Goal: Complete application form

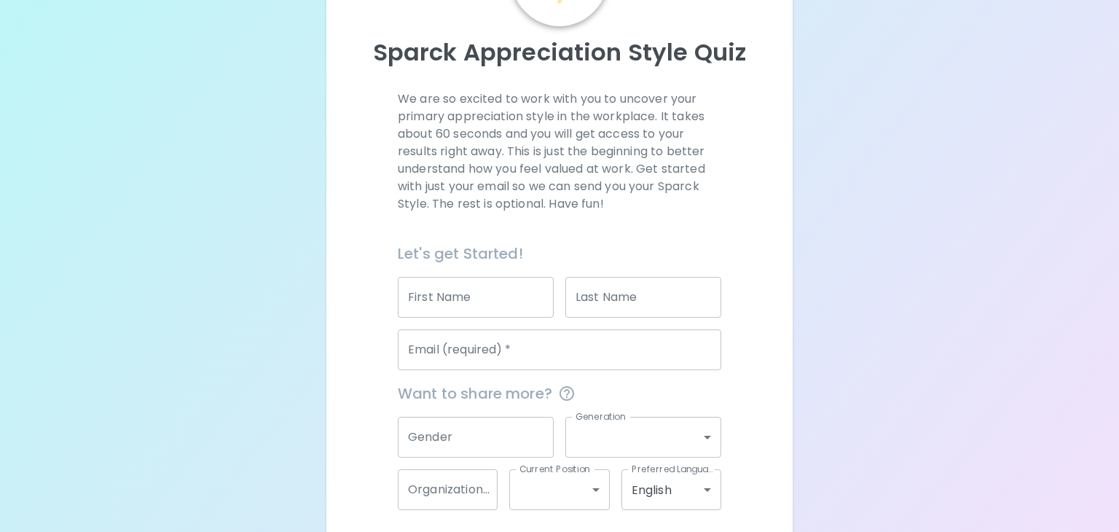
scroll to position [197, 0]
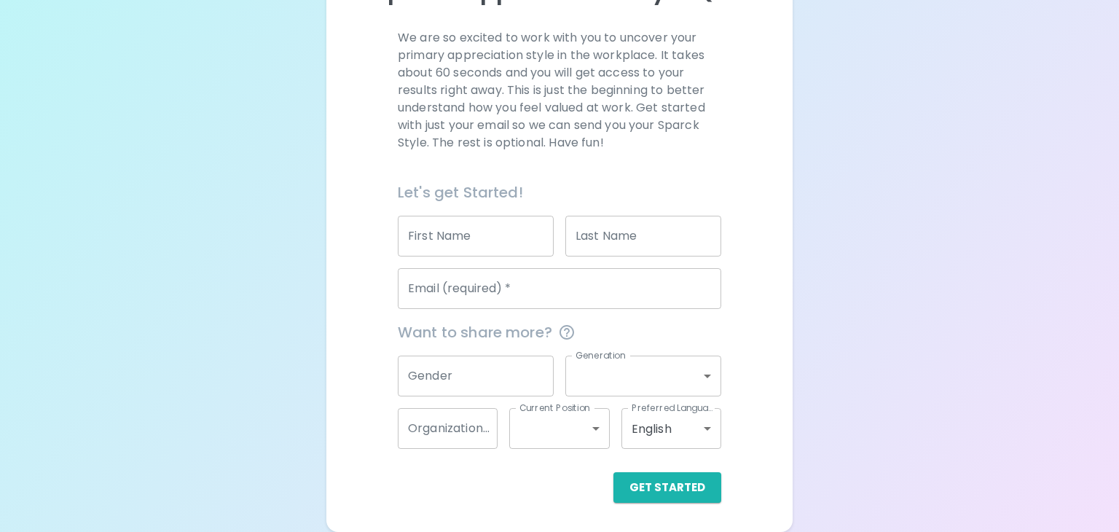
click at [488, 246] on input "First Name" at bounding box center [476, 236] width 156 height 41
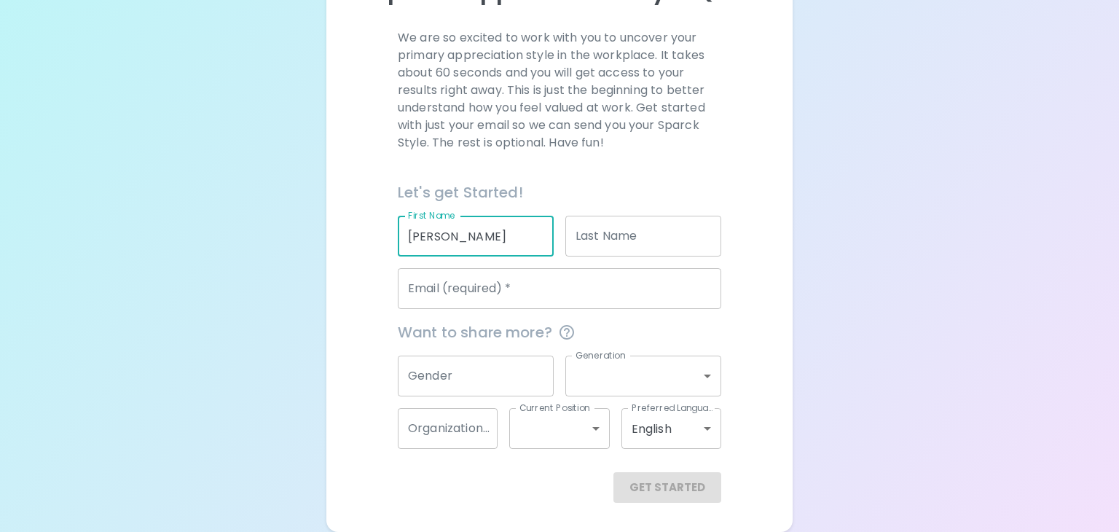
type input "[PERSON_NAME]"
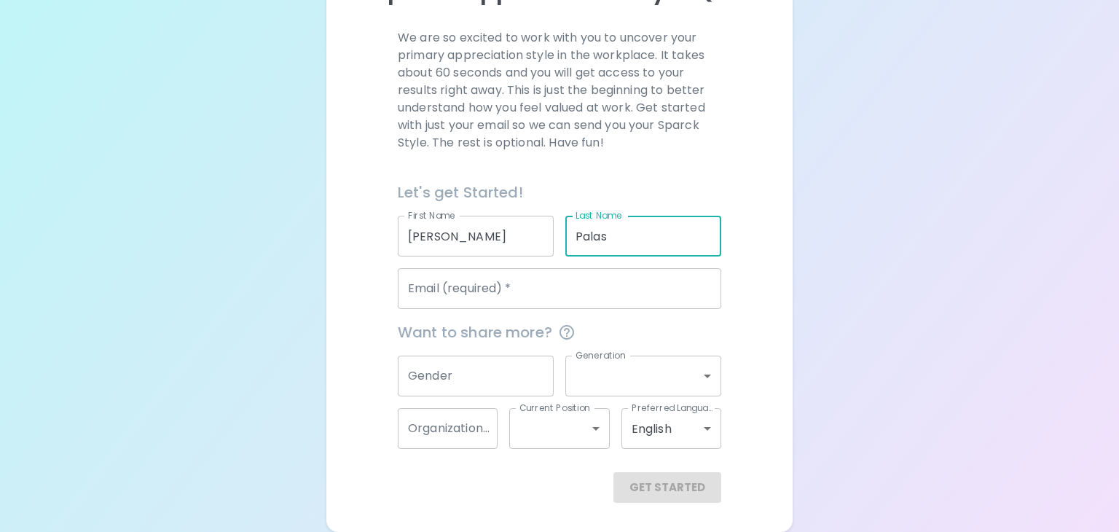
type input "Palas"
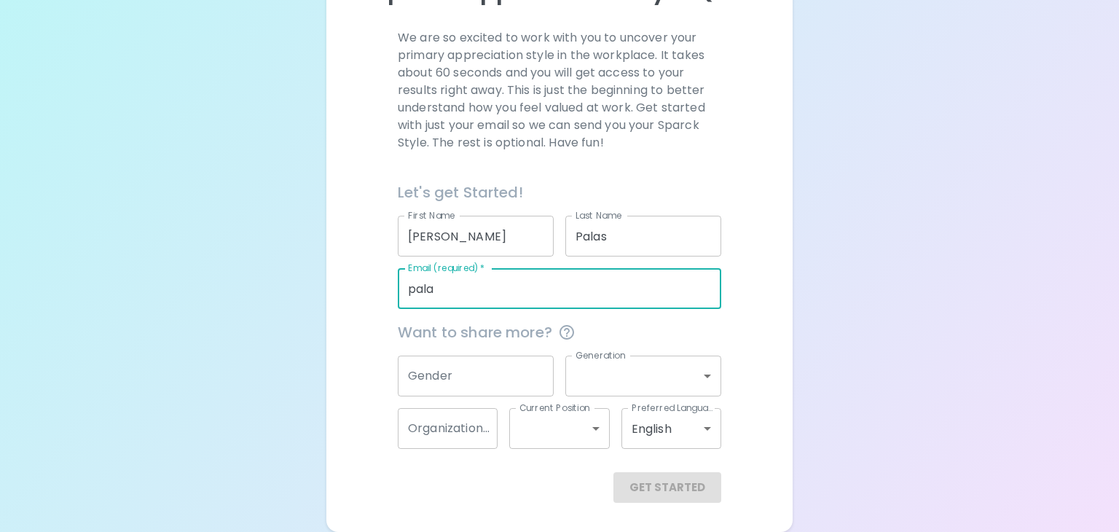
type input "[EMAIL_ADDRESS][DOMAIN_NAME]"
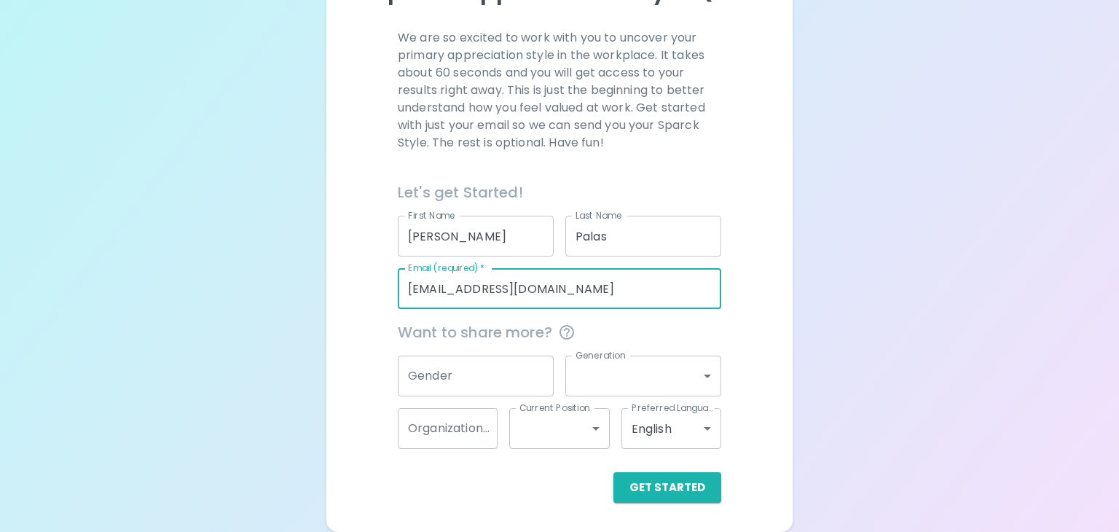
click at [451, 387] on input "Gender" at bounding box center [476, 376] width 156 height 41
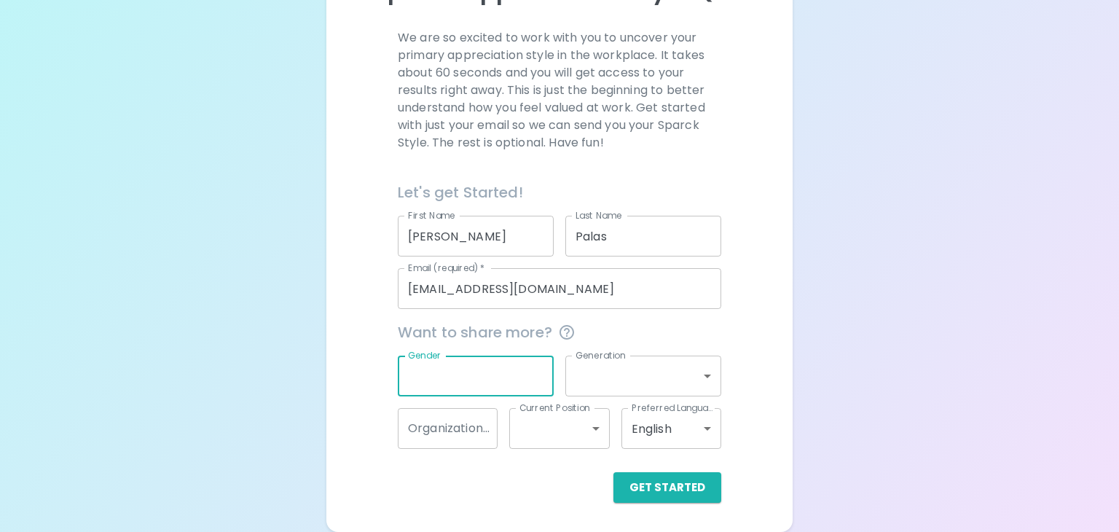
scroll to position [195, 0]
click at [691, 486] on button "Get Started" at bounding box center [668, 489] width 108 height 31
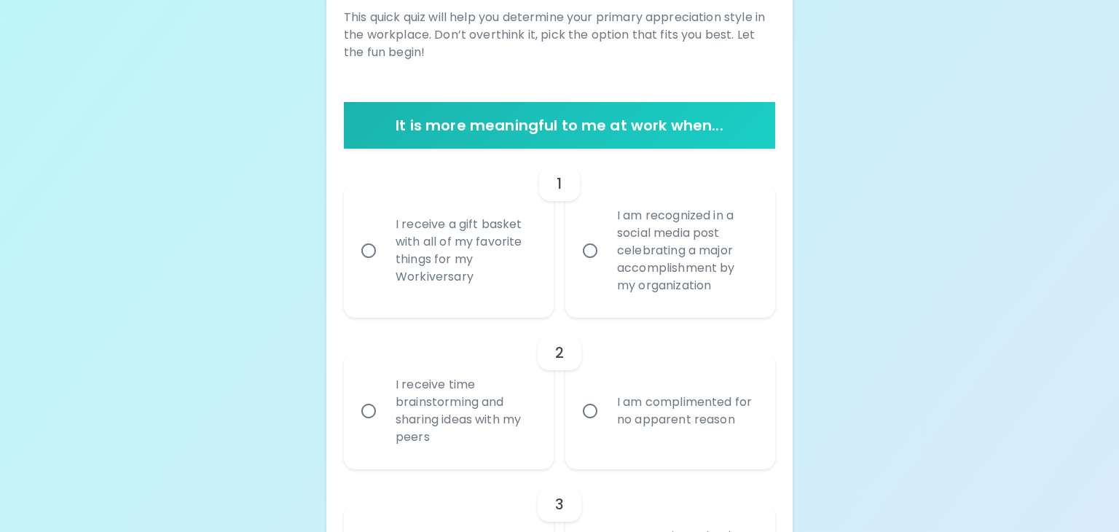
scroll to position [251, 0]
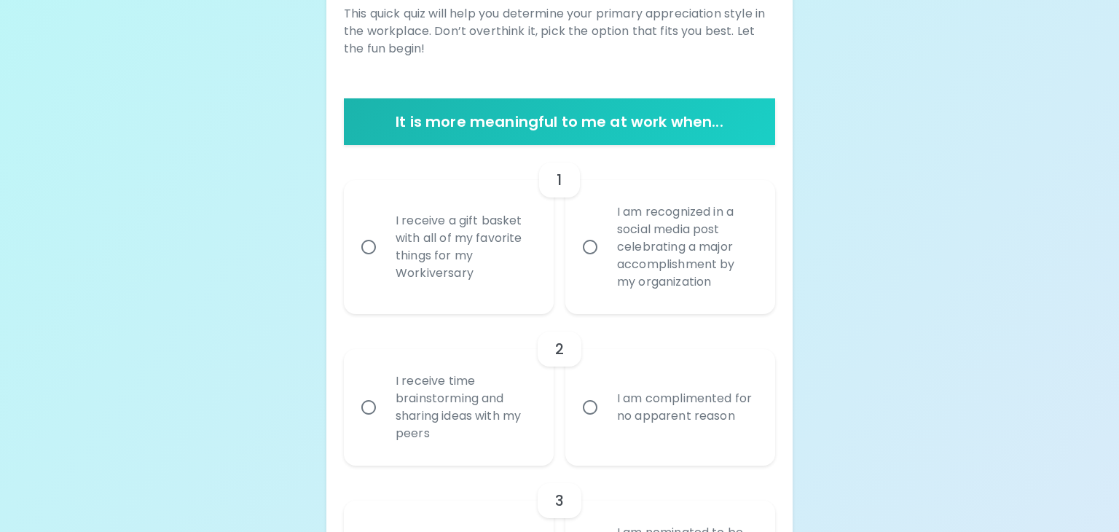
click at [683, 275] on div "I am recognized in a social media post celebrating a major accomplishment by my…" at bounding box center [687, 247] width 162 height 122
click at [606, 262] on input "I am recognized in a social media post celebrating a major accomplishment by my…" at bounding box center [590, 247] width 31 height 31
radio input "true"
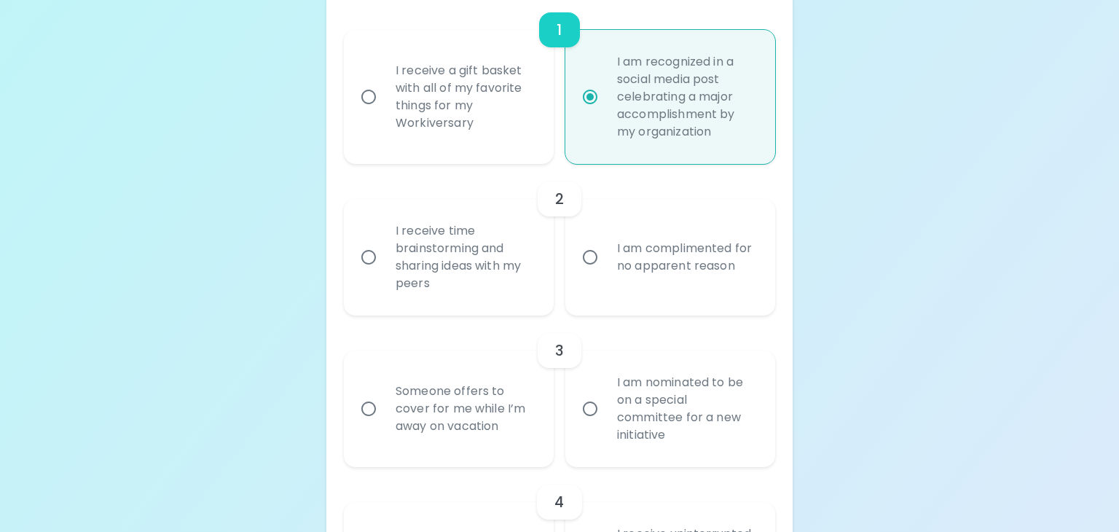
scroll to position [401, 0]
click at [683, 275] on div "I am complimented for no apparent reason" at bounding box center [687, 257] width 162 height 70
click at [606, 272] on input "I am complimented for no apparent reason" at bounding box center [590, 256] width 31 height 31
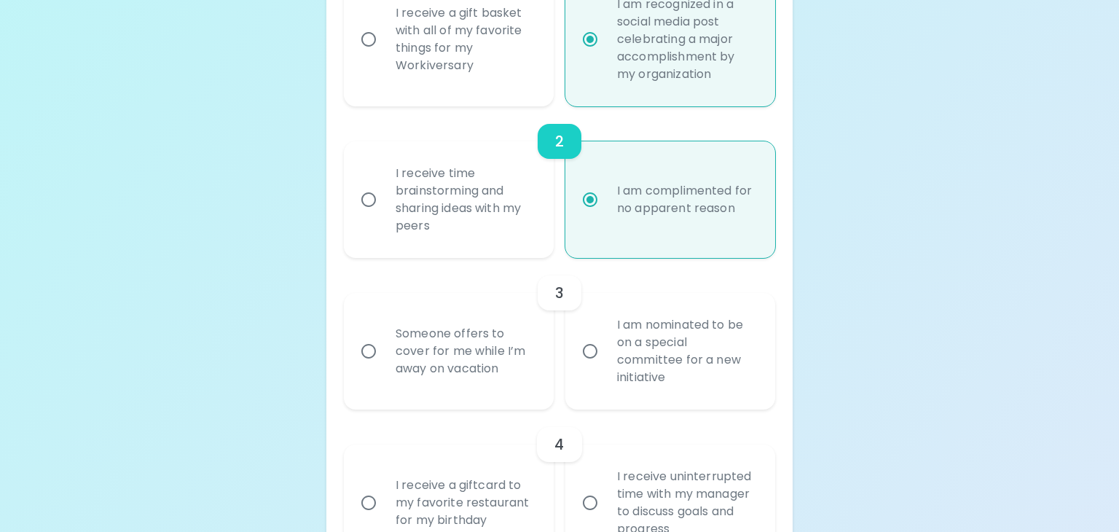
scroll to position [518, 0]
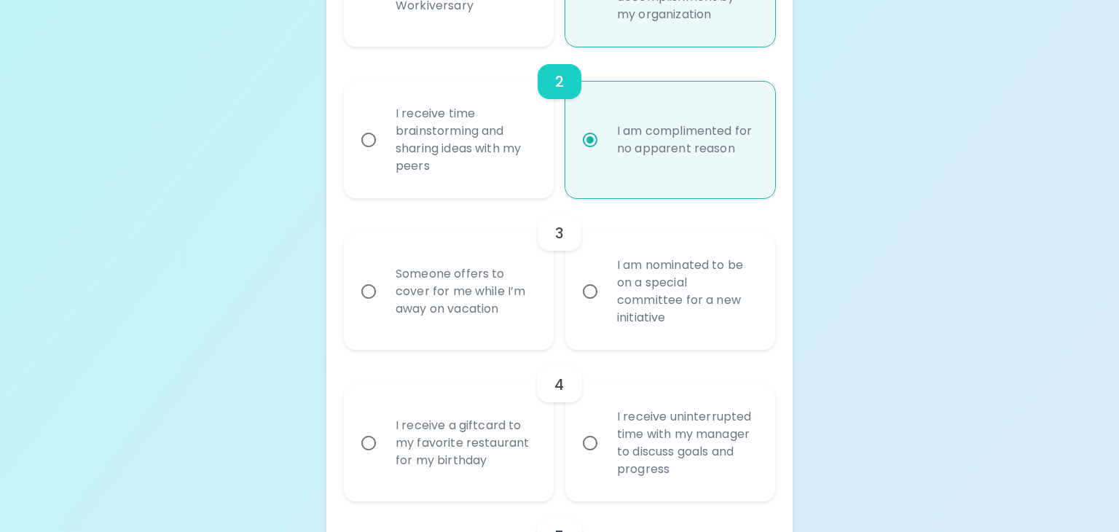
click at [753, 279] on div "I am nominated to be on a special committee for a new initiative" at bounding box center [687, 291] width 162 height 105
click at [606, 279] on input "I am nominated to be on a special committee for a new initiative" at bounding box center [590, 291] width 31 height 31
radio input "true"
radio input "false"
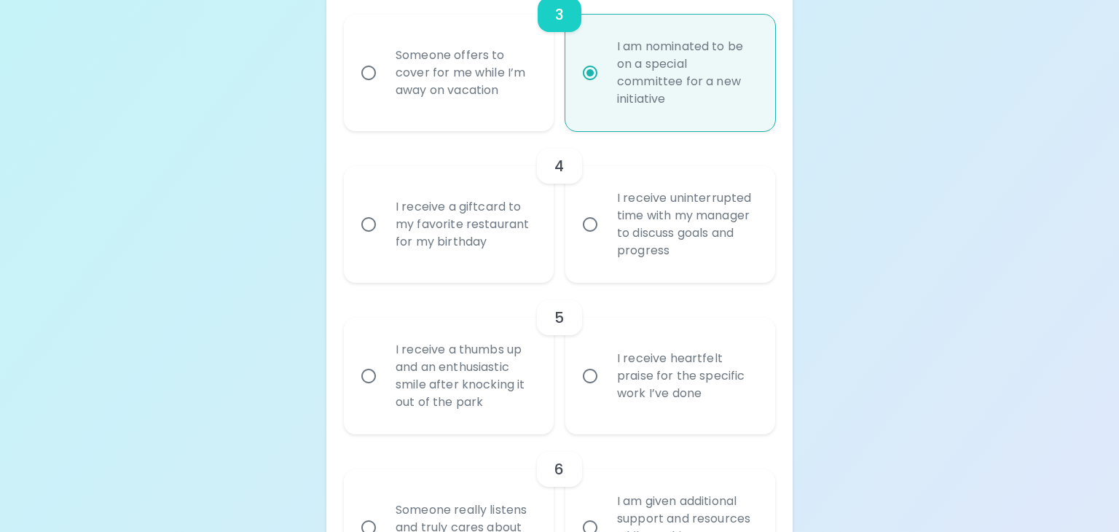
scroll to position [736, 0]
click at [471, 259] on div "I receive a giftcard to my favorite restaurant for my birthday" at bounding box center [465, 224] width 162 height 87
click at [384, 240] on input "I receive a giftcard to my favorite restaurant for my birthday" at bounding box center [368, 225] width 31 height 31
radio input "false"
radio input "true"
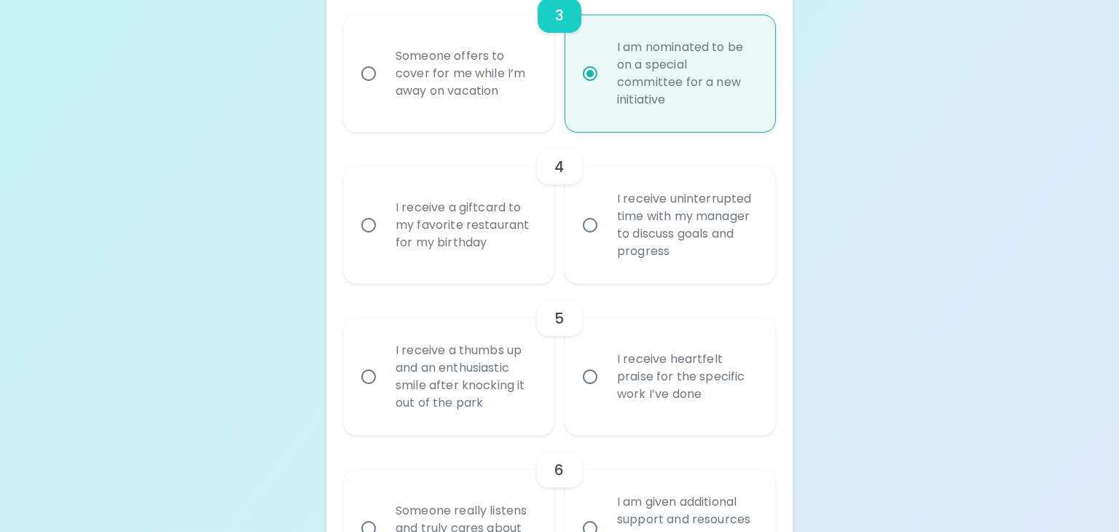
radio input "false"
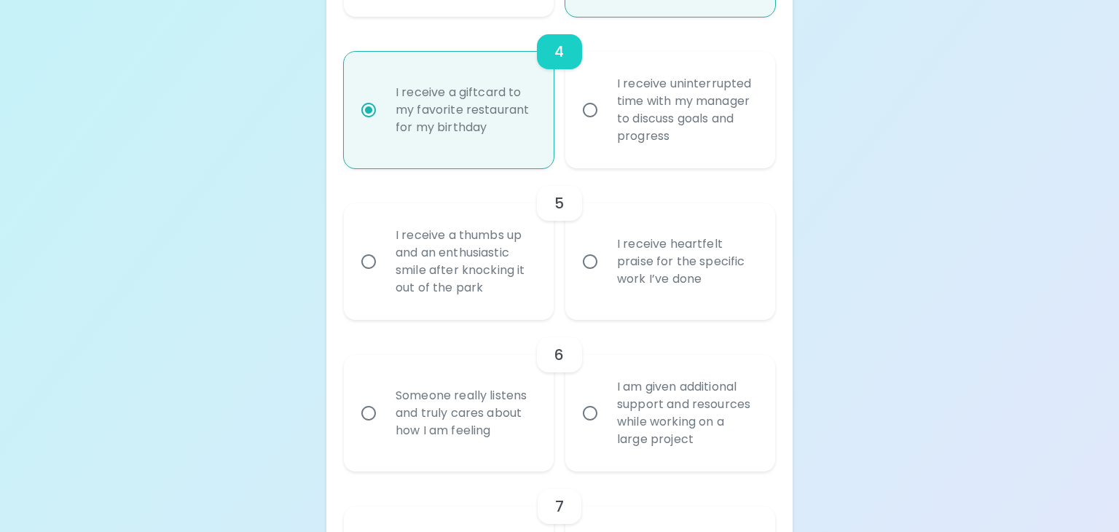
scroll to position [853, 0]
click at [674, 273] on div "I receive heartfelt praise for the specific work I’ve done" at bounding box center [687, 259] width 162 height 87
click at [606, 273] on input "I receive heartfelt praise for the specific work I’ve done" at bounding box center [590, 260] width 31 height 31
radio input "false"
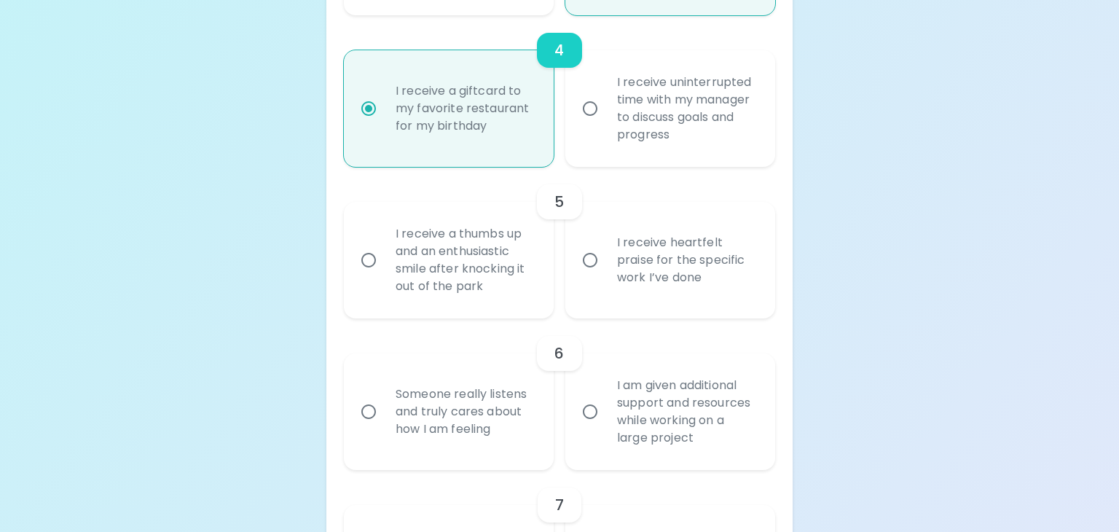
radio input "true"
radio input "false"
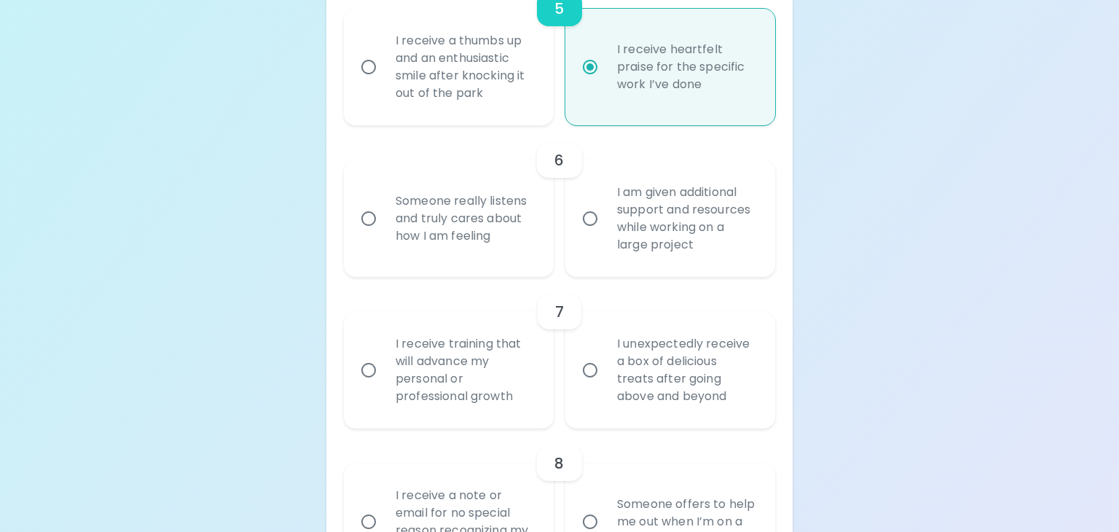
scroll to position [1049, 0]
click at [506, 215] on div "Someone really listens and truly cares about how I am feeling" at bounding box center [465, 214] width 162 height 87
click at [384, 215] on input "Someone really listens and truly cares about how I am feeling" at bounding box center [368, 215] width 31 height 31
radio input "false"
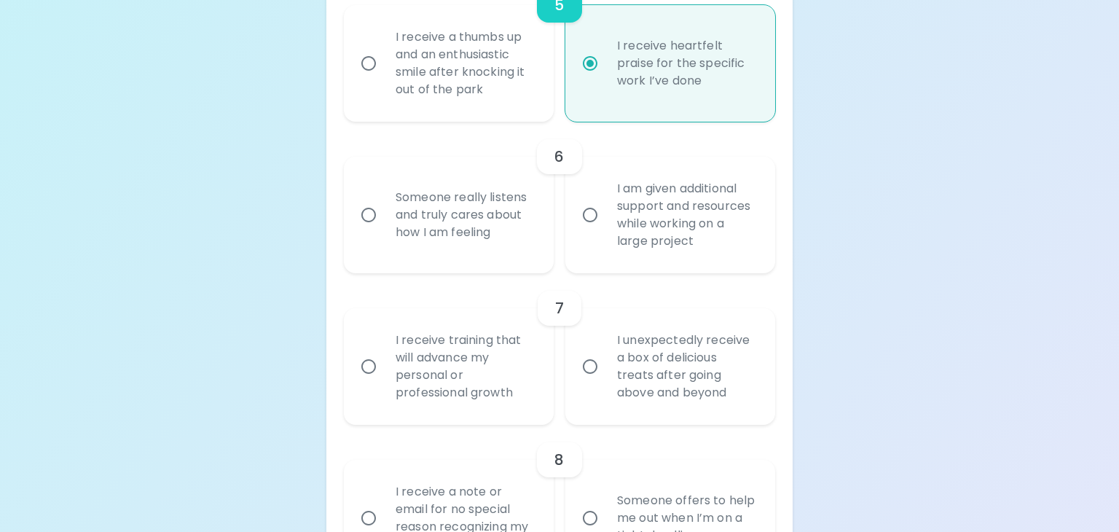
radio input "false"
radio input "true"
radio input "false"
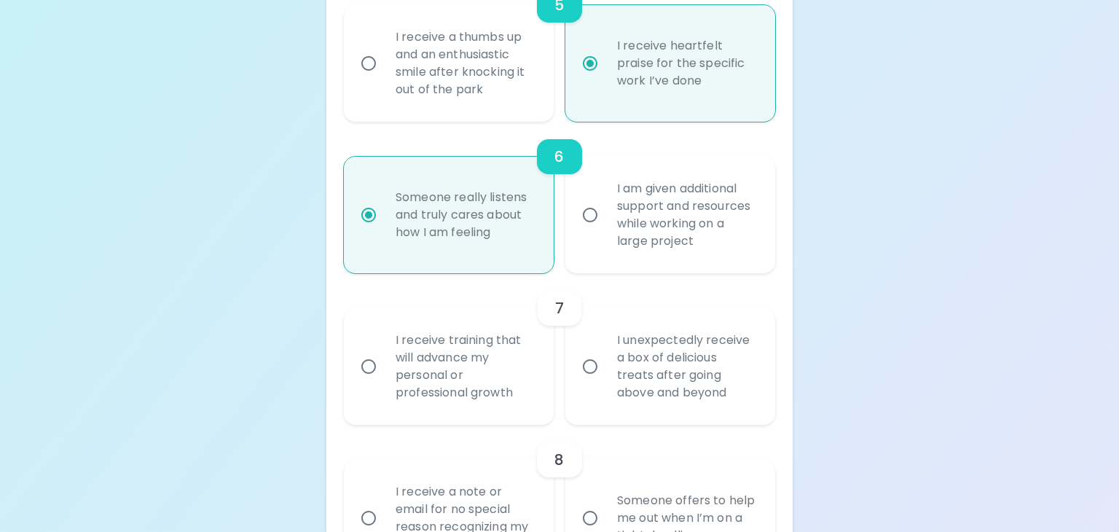
scroll to position [1166, 0]
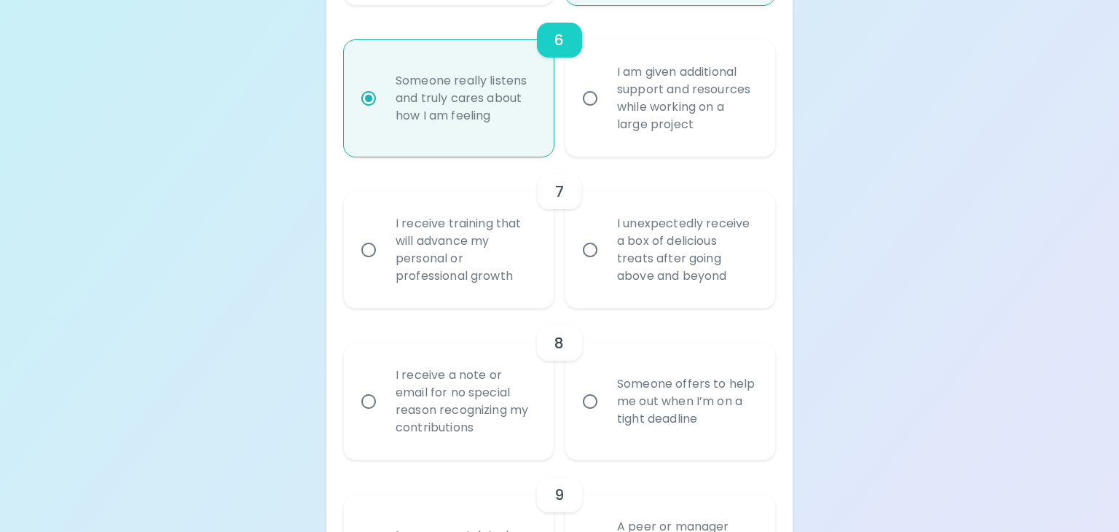
click at [496, 251] on div "I receive training that will advance my personal or professional growth" at bounding box center [465, 249] width 162 height 105
click at [384, 251] on input "I receive training that will advance my personal or professional growth" at bounding box center [368, 250] width 31 height 31
radio input "false"
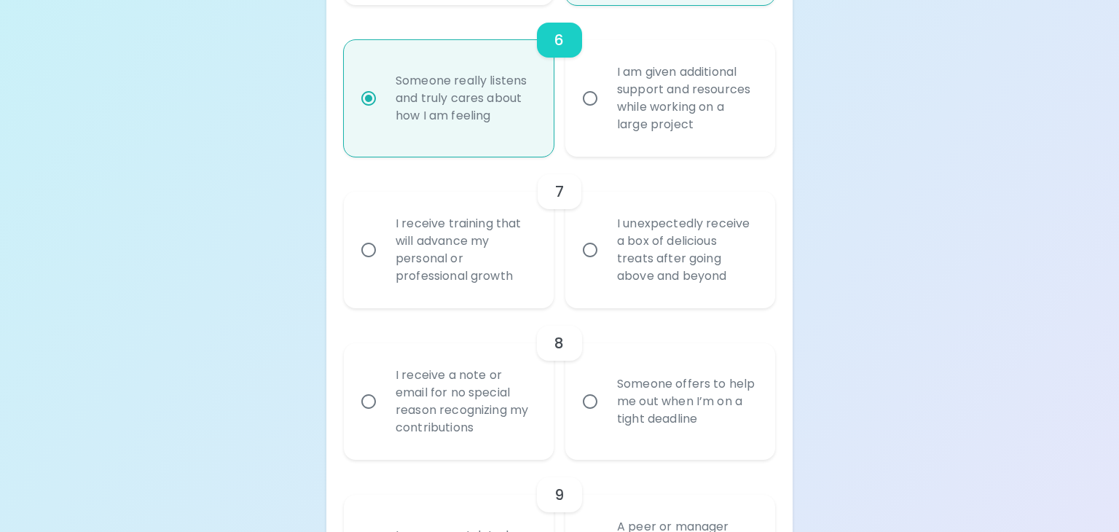
radio input "false"
radio input "true"
radio input "false"
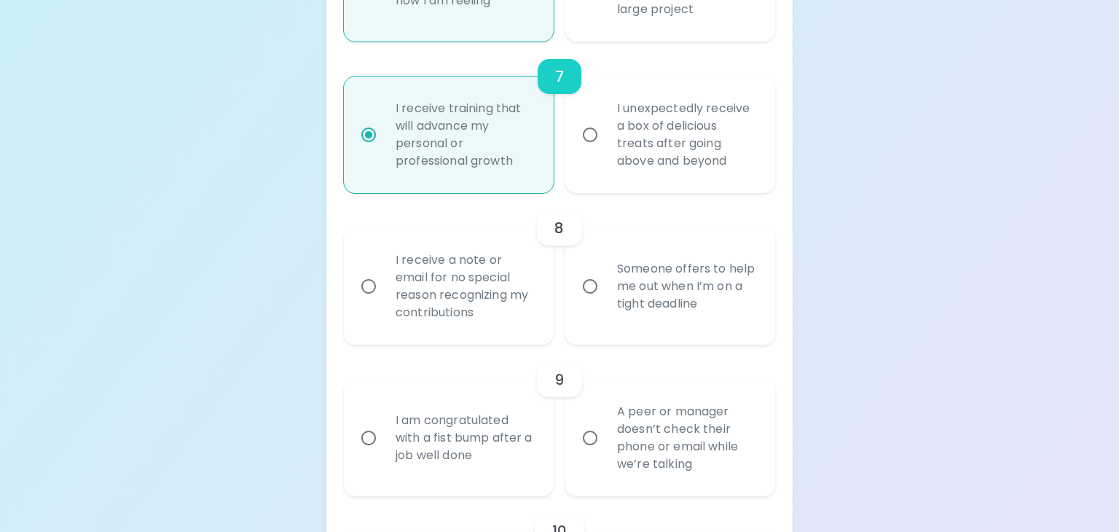
scroll to position [1282, 0]
click at [512, 243] on div "I receive a note or email for no special reason recognizing my contributions" at bounding box center [465, 284] width 162 height 105
click at [384, 270] on input "I receive a note or email for no special reason recognizing my contributions" at bounding box center [368, 285] width 31 height 31
radio input "false"
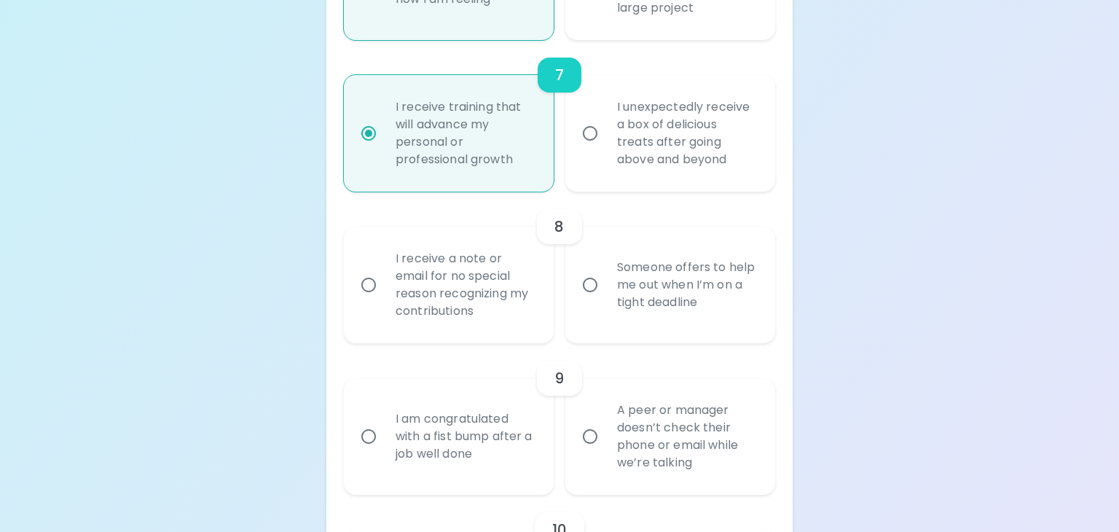
radio input "false"
radio input "true"
radio input "false"
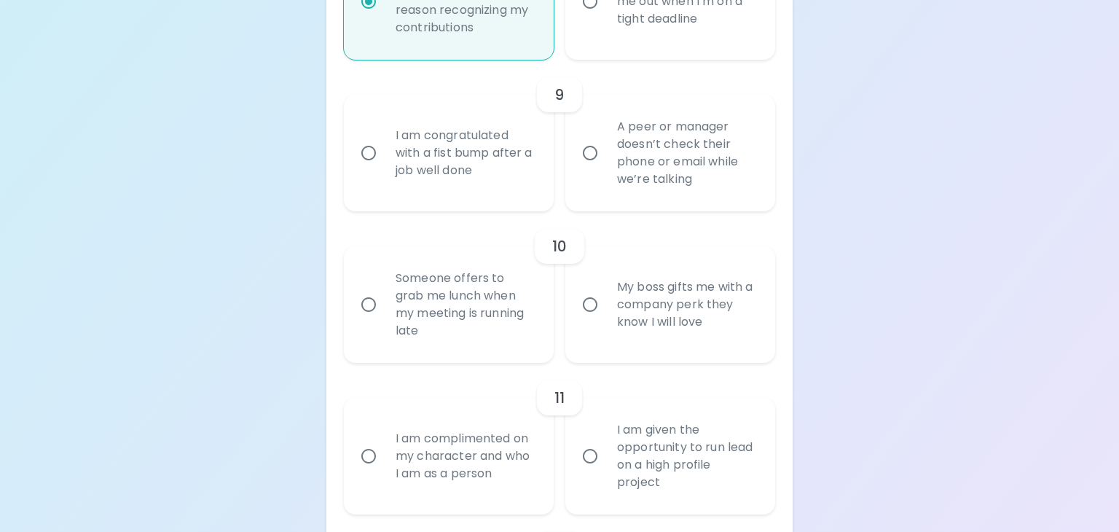
scroll to position [1568, 0]
click at [434, 127] on div "I am congratulated with a fist bump after a job well done" at bounding box center [465, 150] width 162 height 87
click at [384, 136] on input "I am congratulated with a fist bump after a job well done" at bounding box center [368, 151] width 31 height 31
radio input "false"
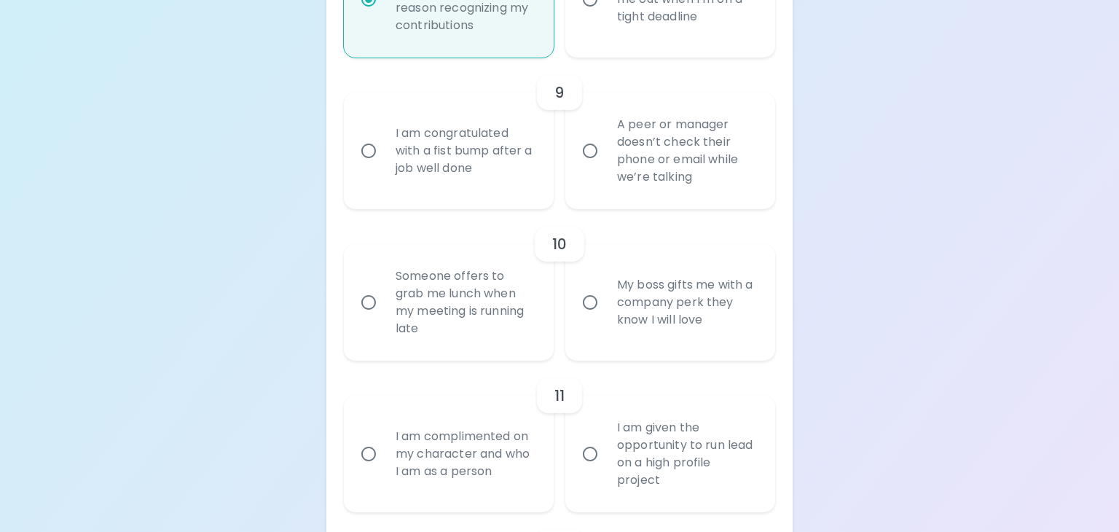
radio input "false"
radio input "true"
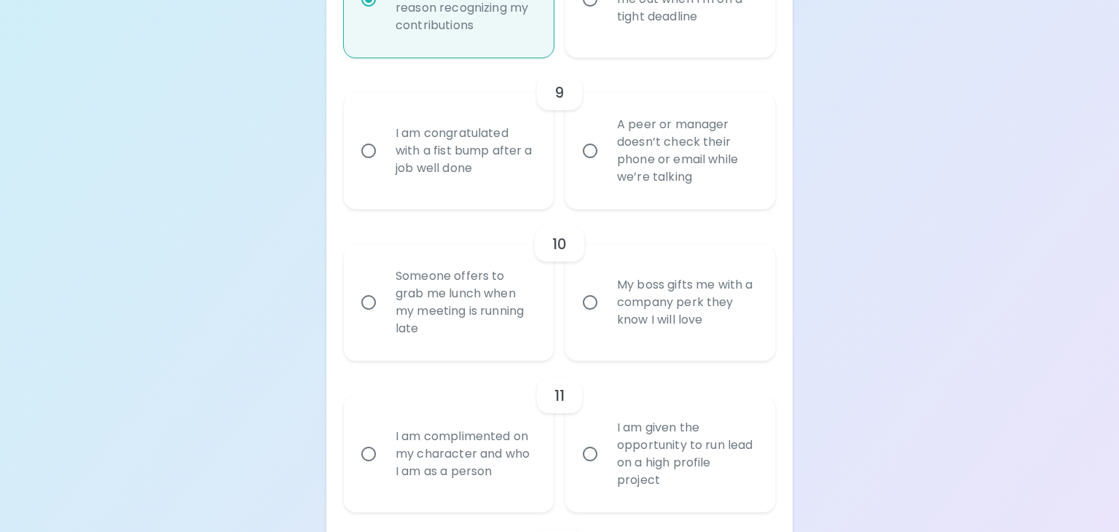
radio input "false"
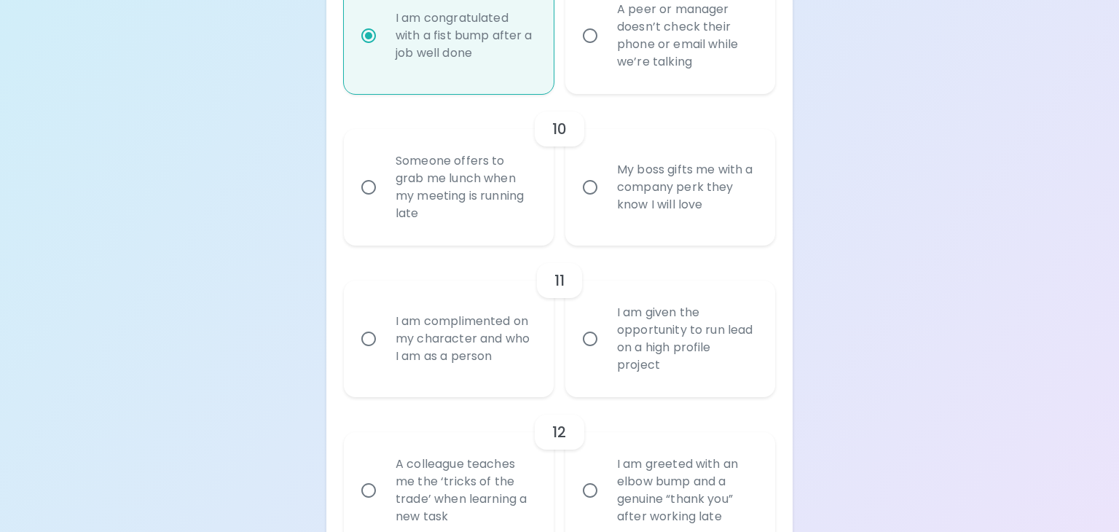
scroll to position [1685, 0]
click at [466, 193] on div "Someone offers to grab me lunch when my meeting is running late" at bounding box center [465, 185] width 162 height 105
click at [384, 193] on input "Someone offers to grab me lunch when my meeting is running late" at bounding box center [368, 186] width 31 height 31
radio input "false"
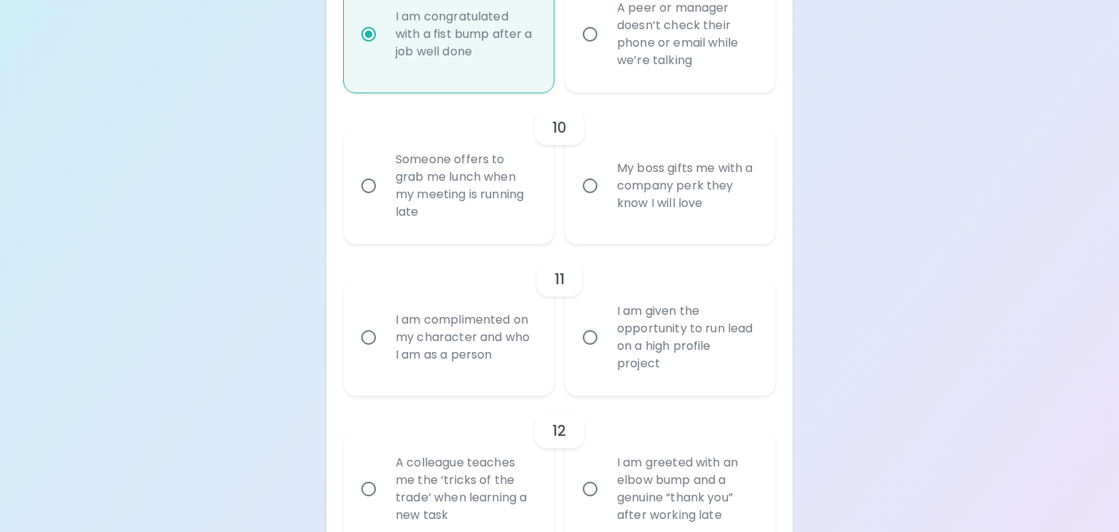
radio input "false"
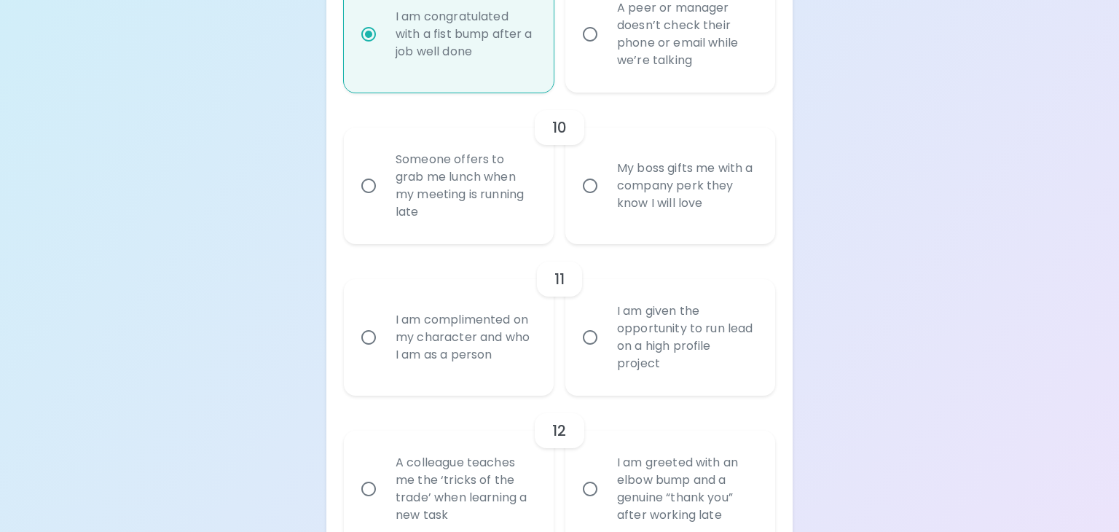
radio input "true"
radio input "false"
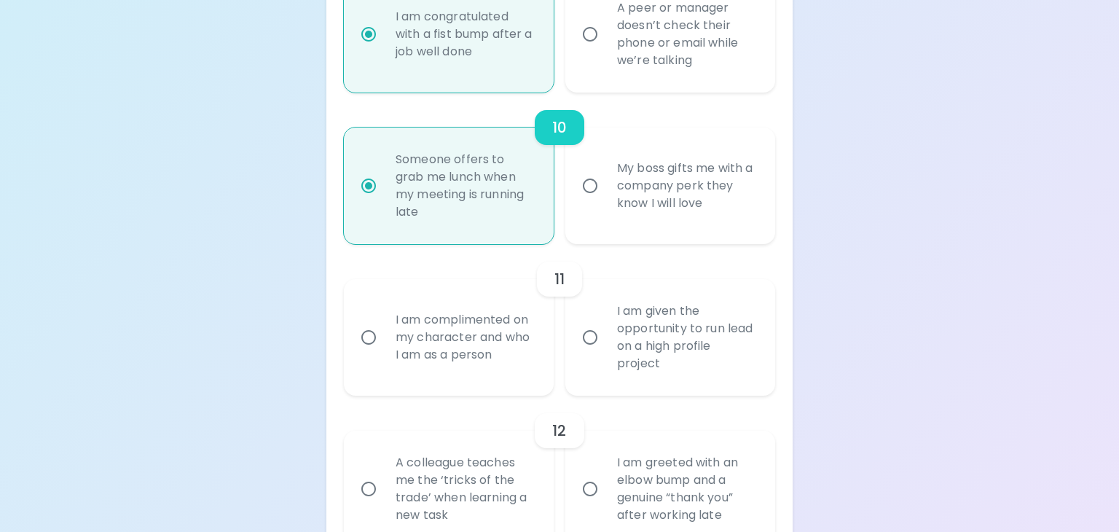
scroll to position [1801, 0]
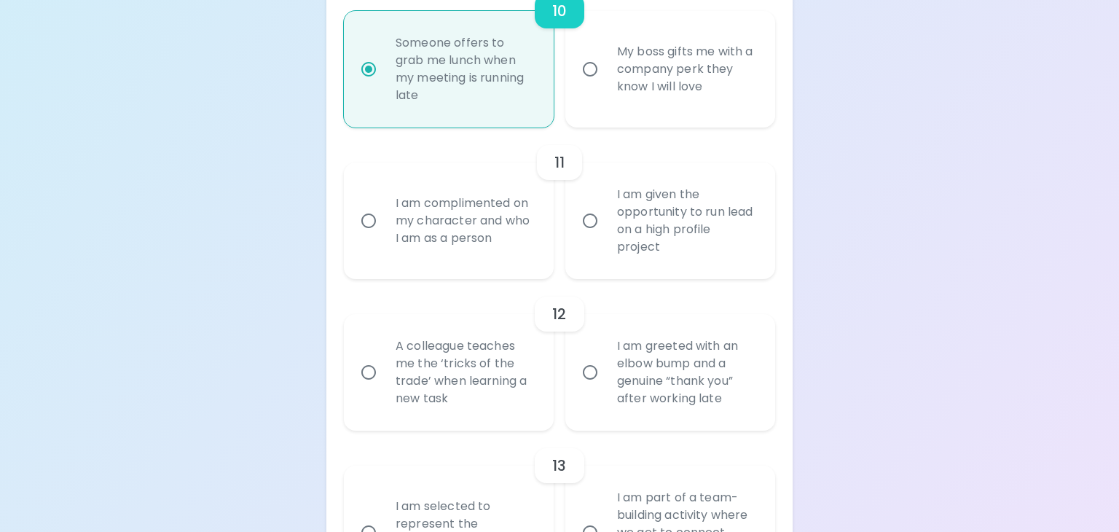
click at [466, 193] on div "I am complimented on my character and who I am as a person" at bounding box center [465, 220] width 162 height 87
click at [384, 205] on input "I am complimented on my character and who I am as a person" at bounding box center [368, 220] width 31 height 31
radio input "false"
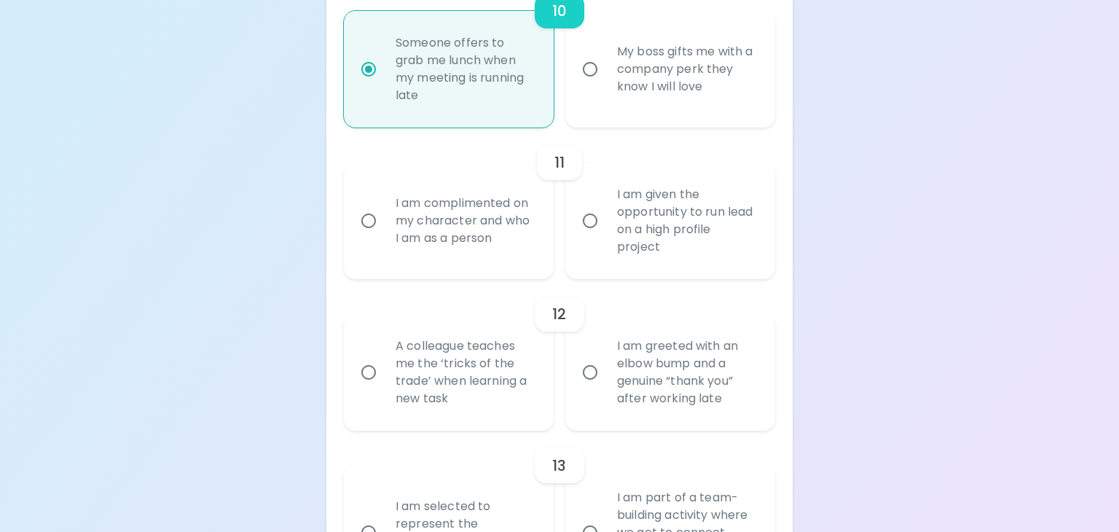
radio input "false"
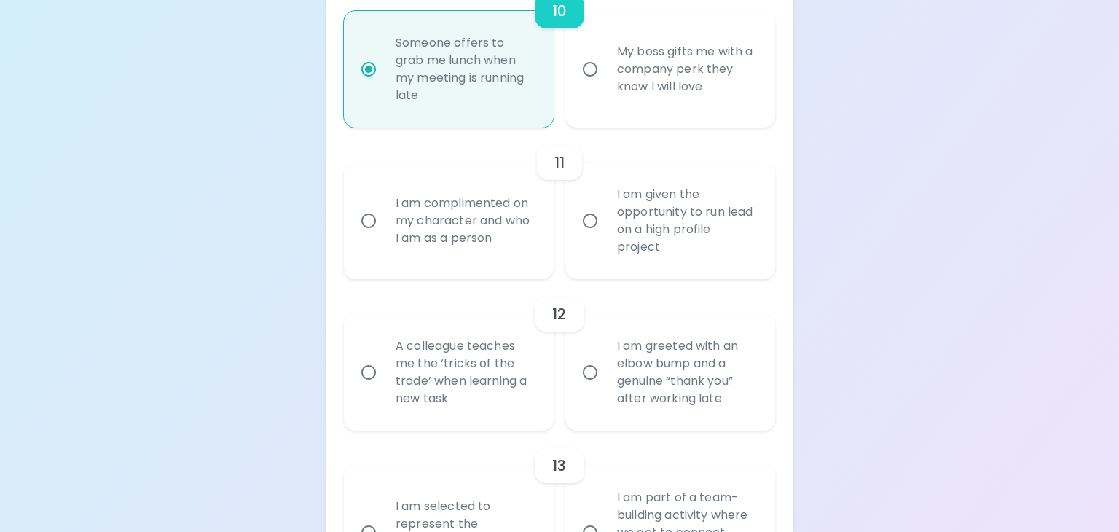
radio input "true"
radio input "false"
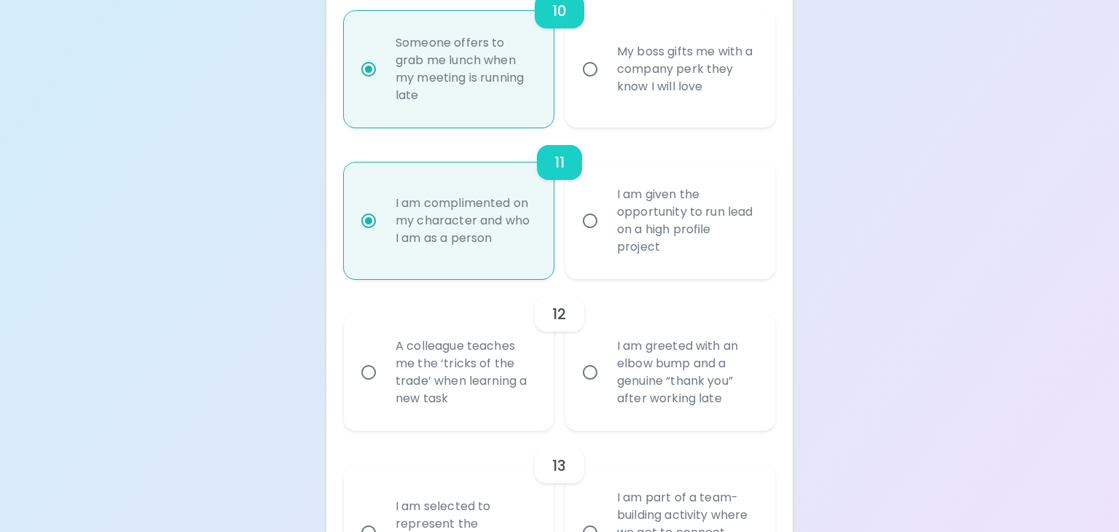
scroll to position [1918, 0]
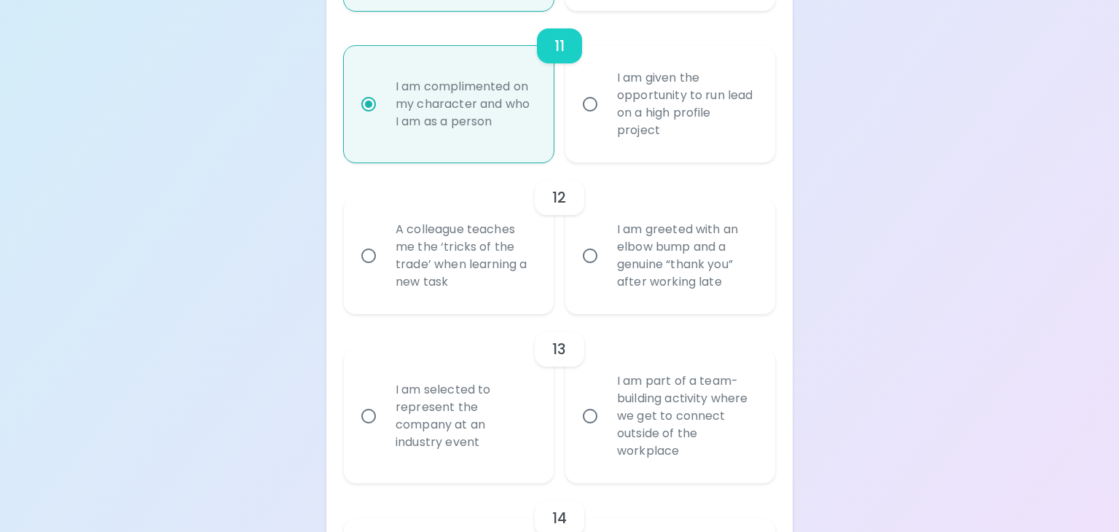
click at [472, 252] on div "A colleague teaches me the ‘tricks of the trade’ when learning a new task" at bounding box center [465, 255] width 162 height 105
click at [384, 252] on input "A colleague teaches me the ‘tricks of the trade’ when learning a new task" at bounding box center [368, 255] width 31 height 31
radio input "false"
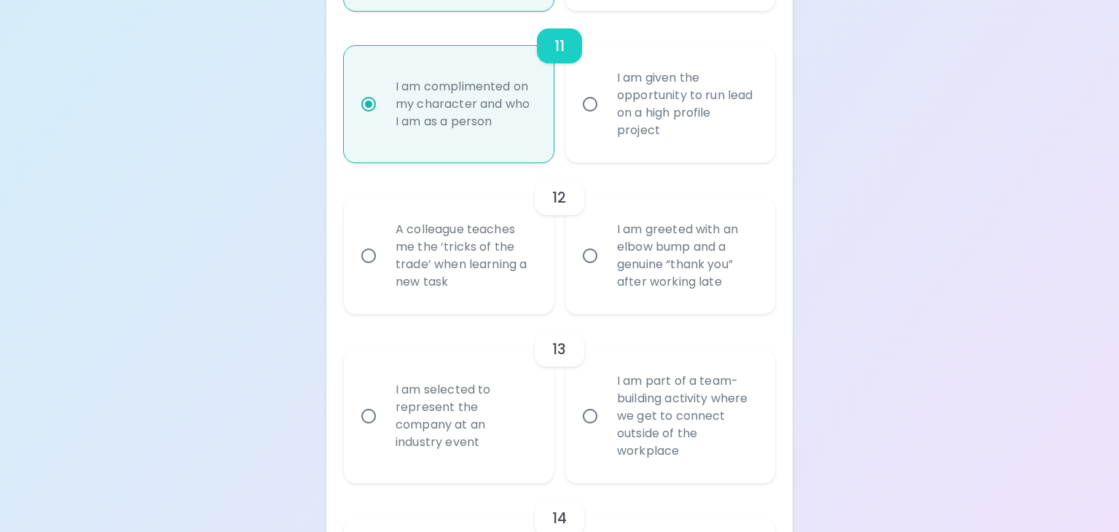
radio input "false"
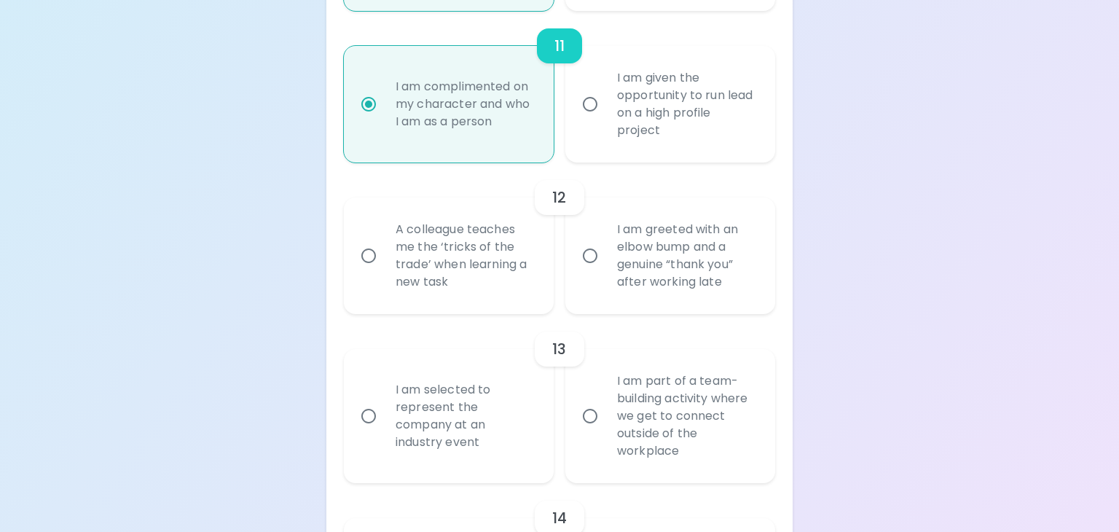
radio input "false"
radio input "true"
radio input "false"
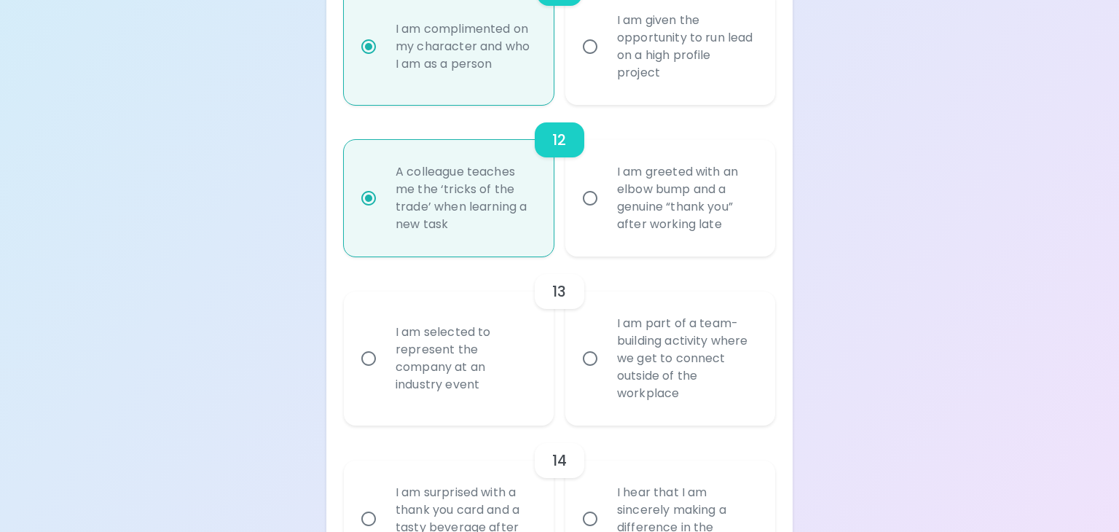
scroll to position [2034, 0]
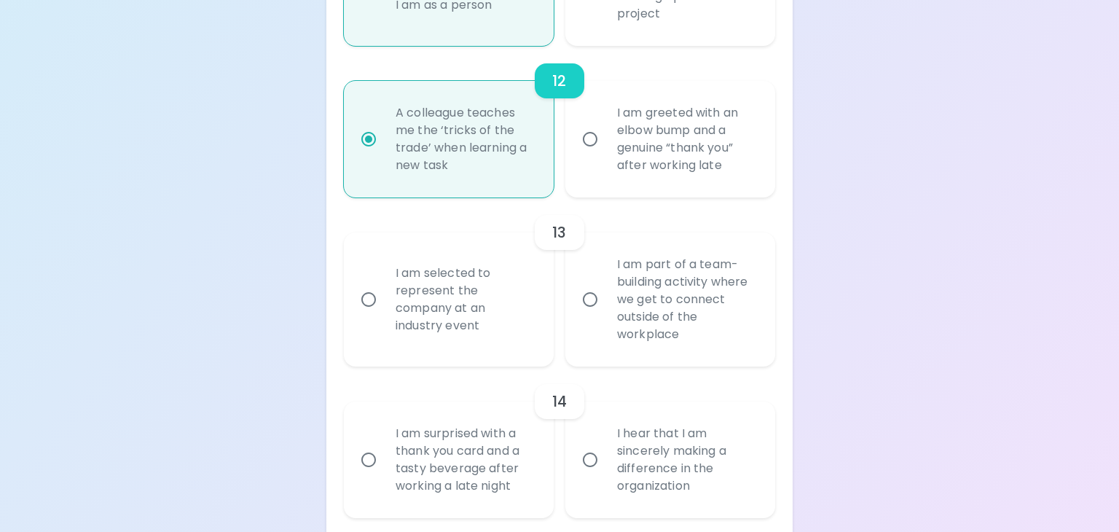
click at [686, 309] on div "I am part of a team-building activity where we get to connect outside of the wo…" at bounding box center [687, 299] width 162 height 122
click at [606, 309] on input "I am part of a team-building activity where we get to connect outside of the wo…" at bounding box center [590, 299] width 31 height 31
radio input "false"
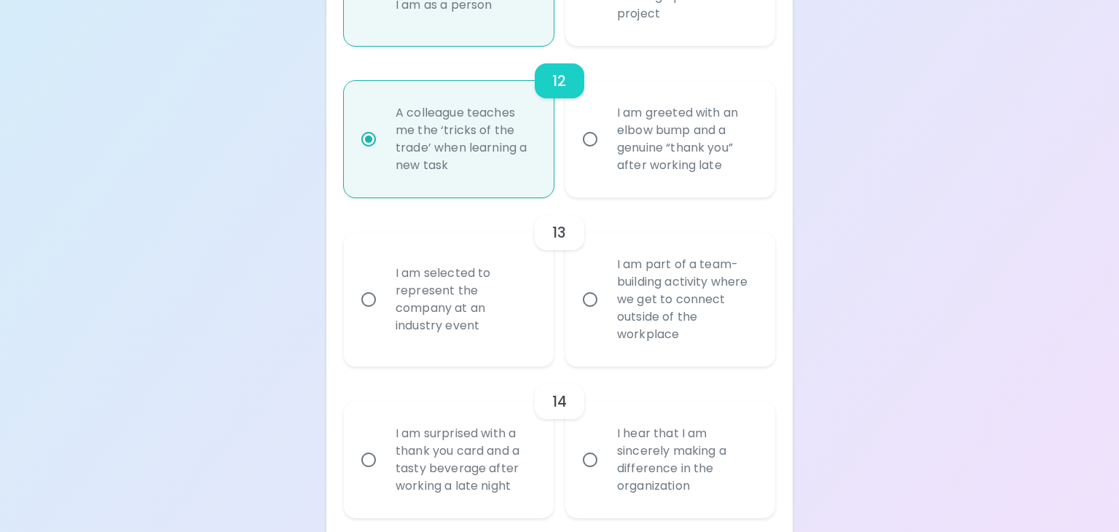
radio input "false"
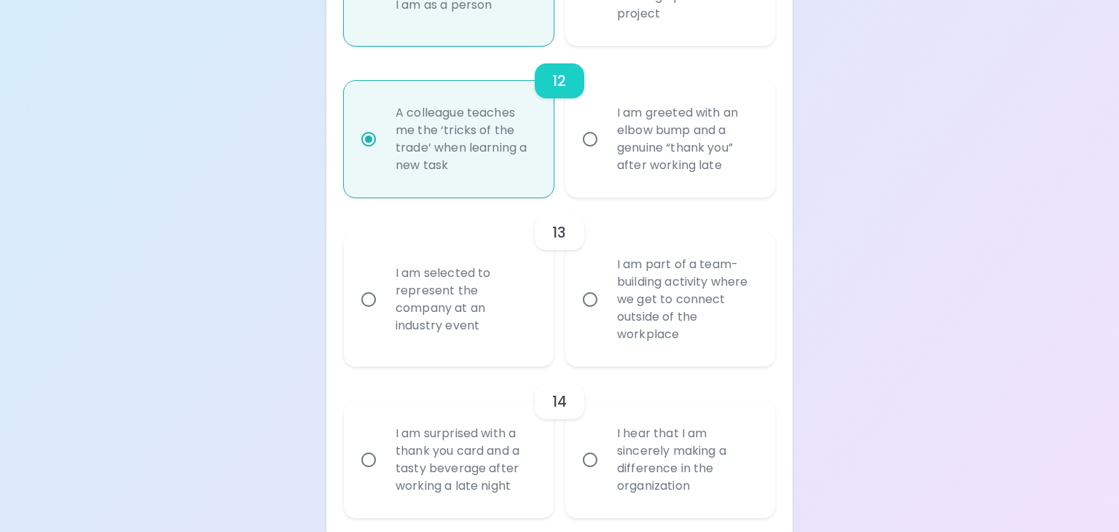
radio input "false"
radio input "true"
radio input "false"
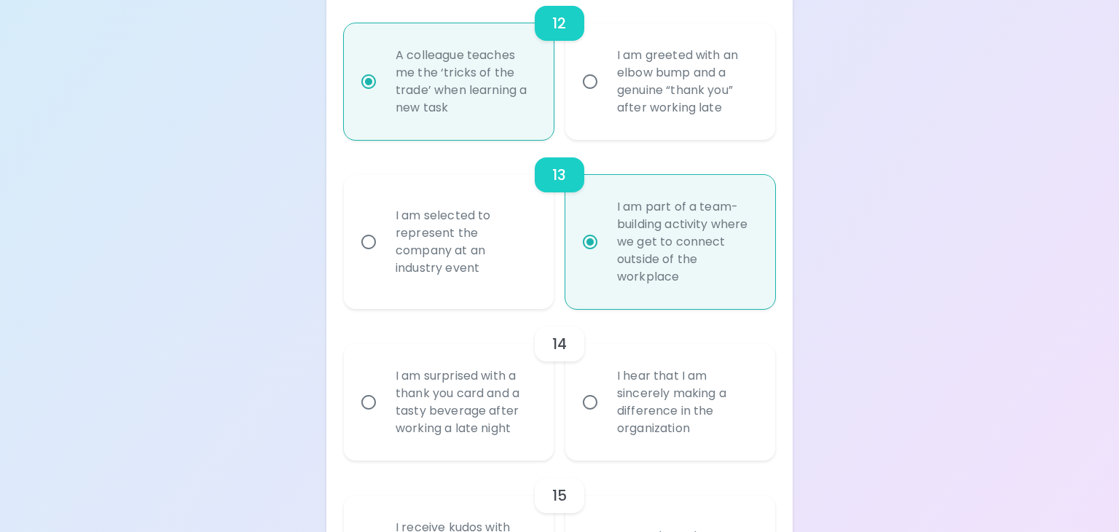
scroll to position [2151, 0]
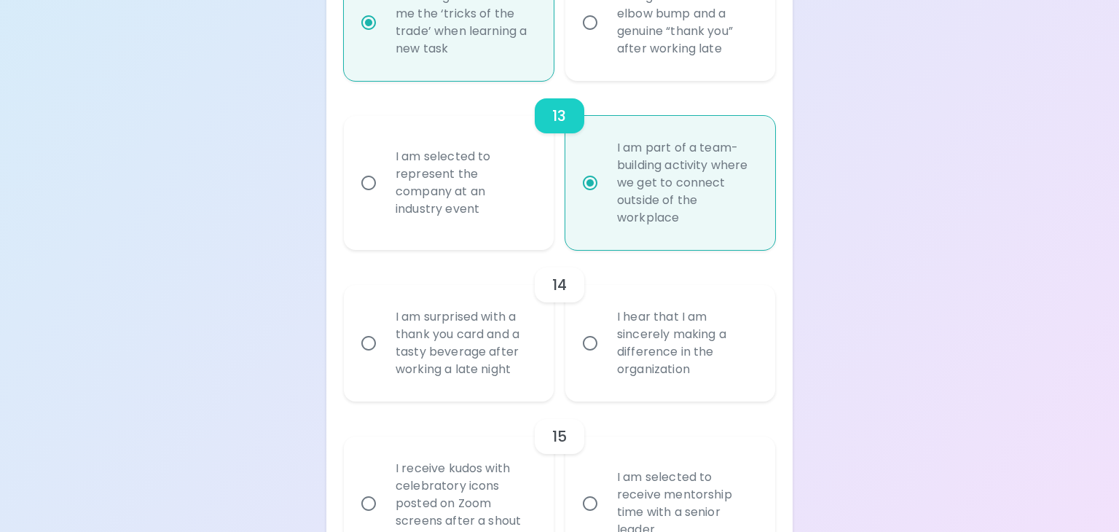
click at [745, 343] on div "I hear that I am sincerely making a difference in the organization" at bounding box center [687, 343] width 162 height 105
click at [606, 343] on input "I hear that I am sincerely making a difference in the organization" at bounding box center [590, 343] width 31 height 31
radio input "false"
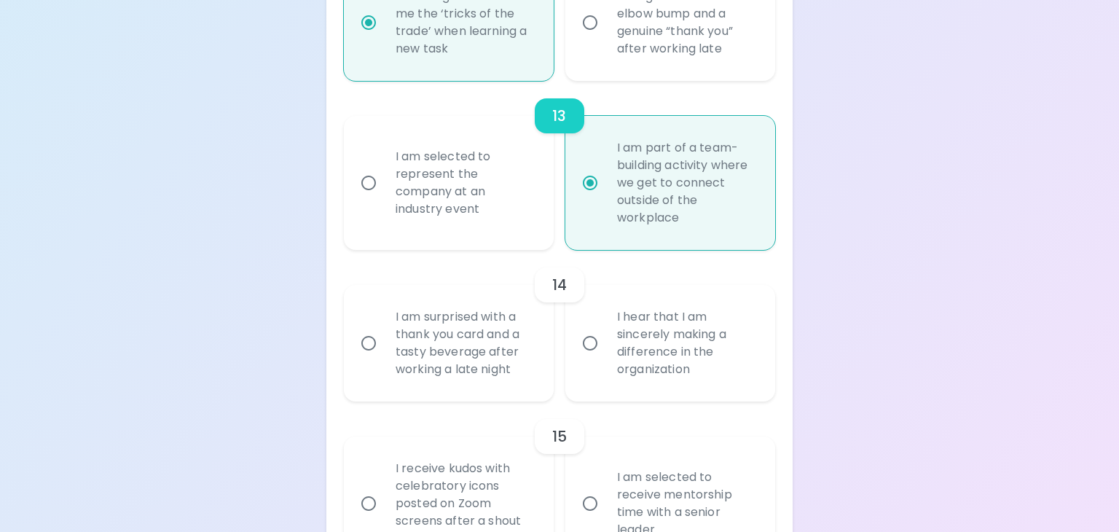
radio input "false"
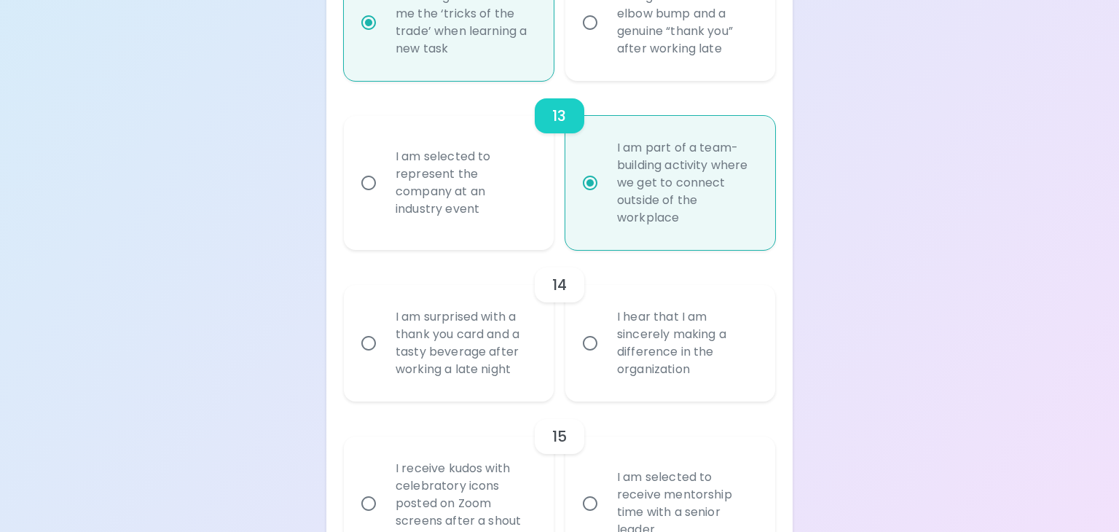
radio input "false"
radio input "true"
radio input "false"
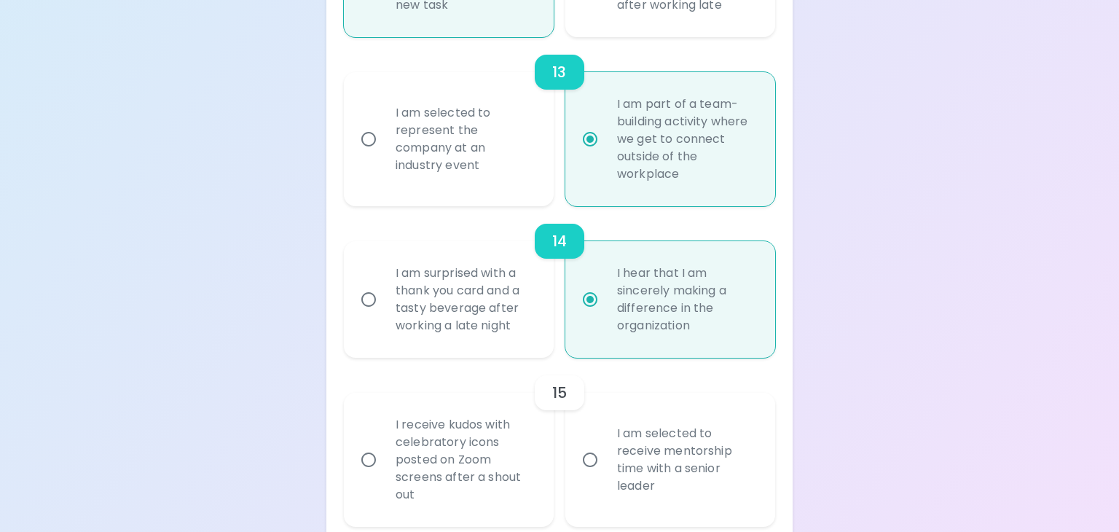
scroll to position [2261, 0]
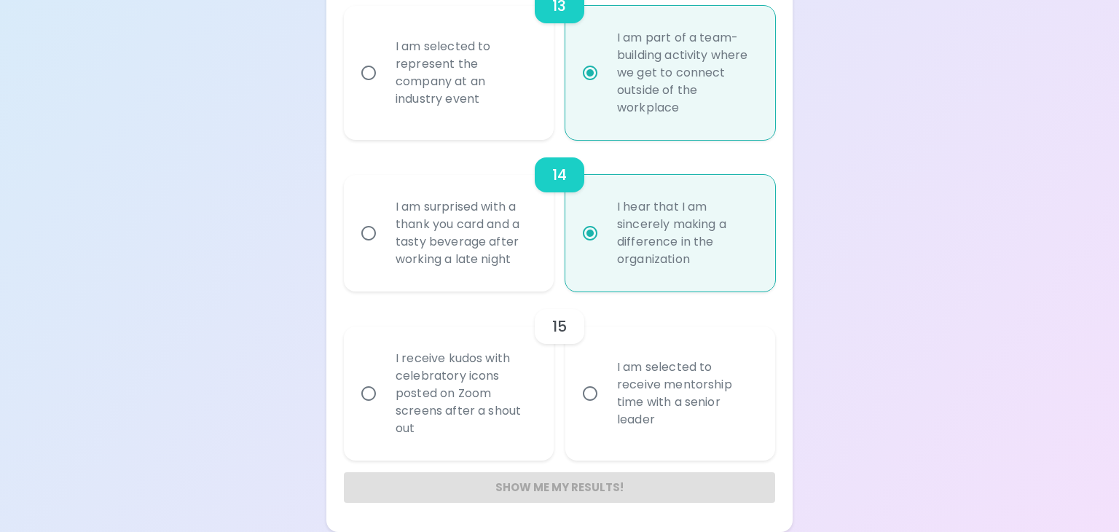
click at [444, 394] on div "I receive kudos with celebratory icons posted on Zoom screens after a shout out" at bounding box center [465, 393] width 162 height 122
click at [384, 394] on input "I receive kudos with celebratory icons posted on Zoom screens after a shout out" at bounding box center [368, 393] width 31 height 31
radio input "false"
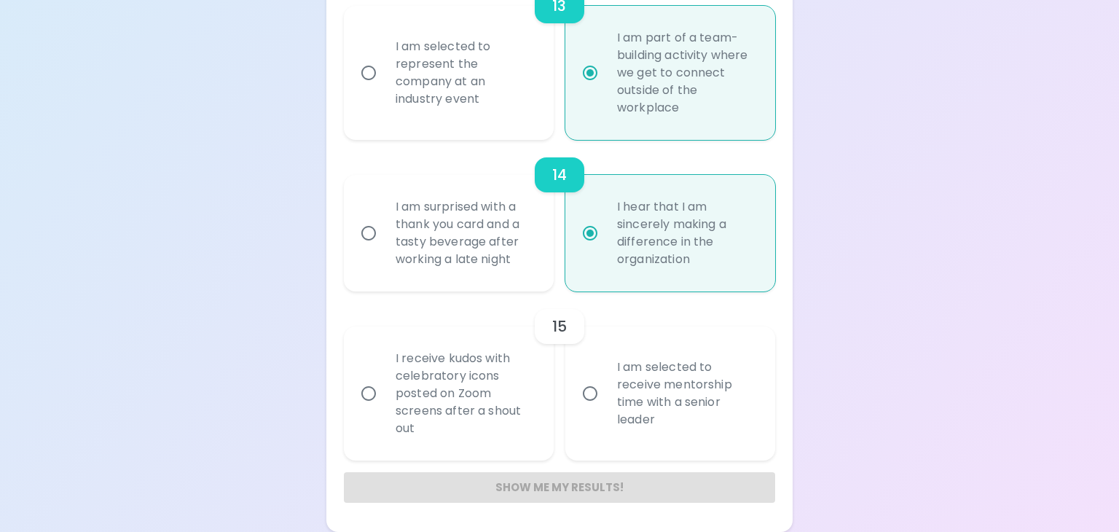
radio input "false"
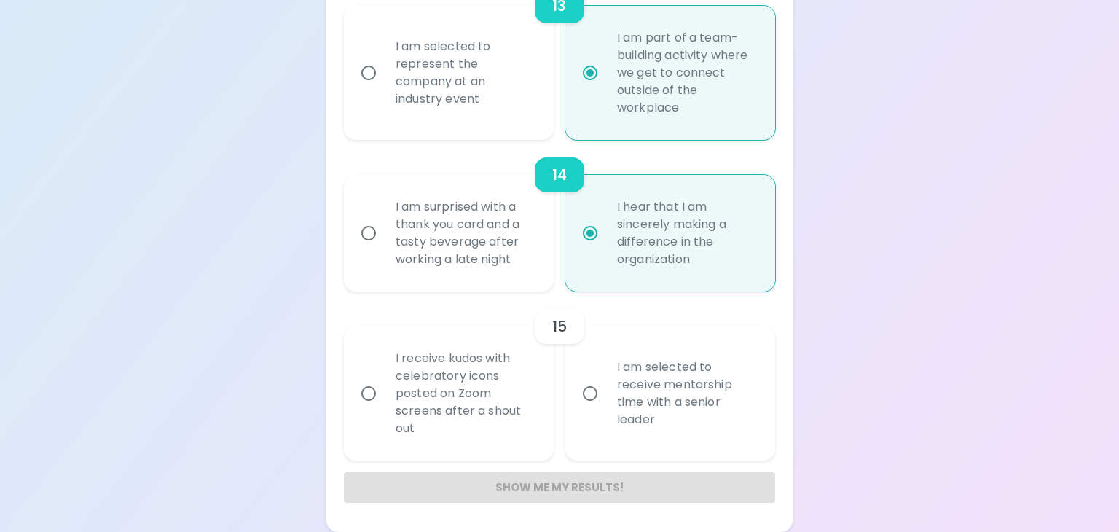
radio input "false"
radio input "true"
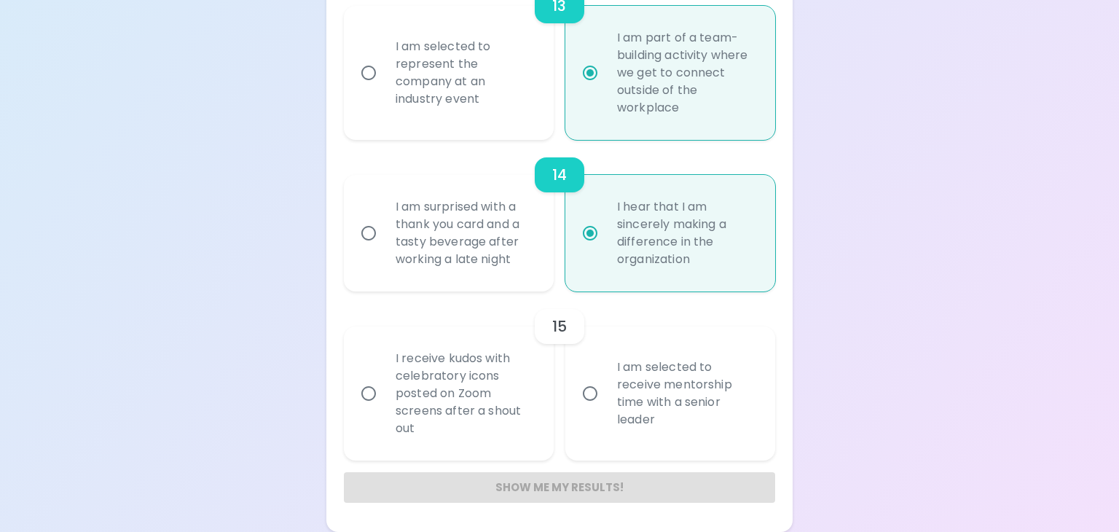
radio input "false"
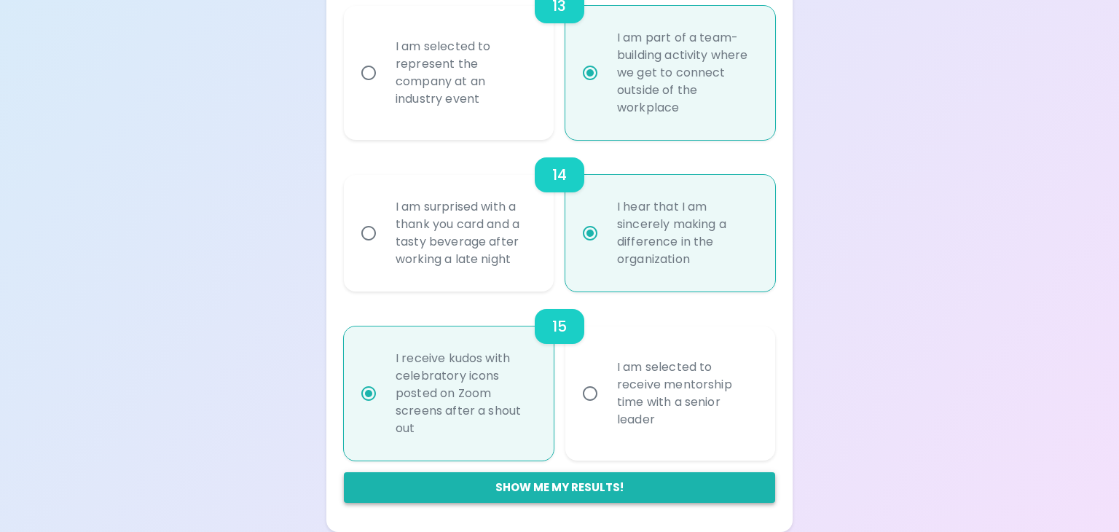
click at [543, 501] on button "Show me my results!" at bounding box center [559, 487] width 431 height 31
radio input "false"
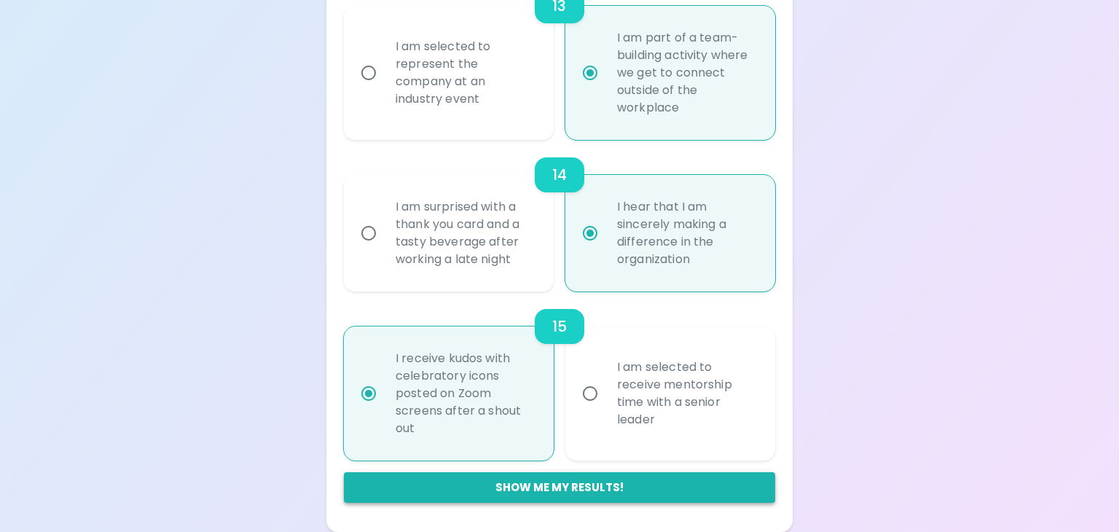
radio input "false"
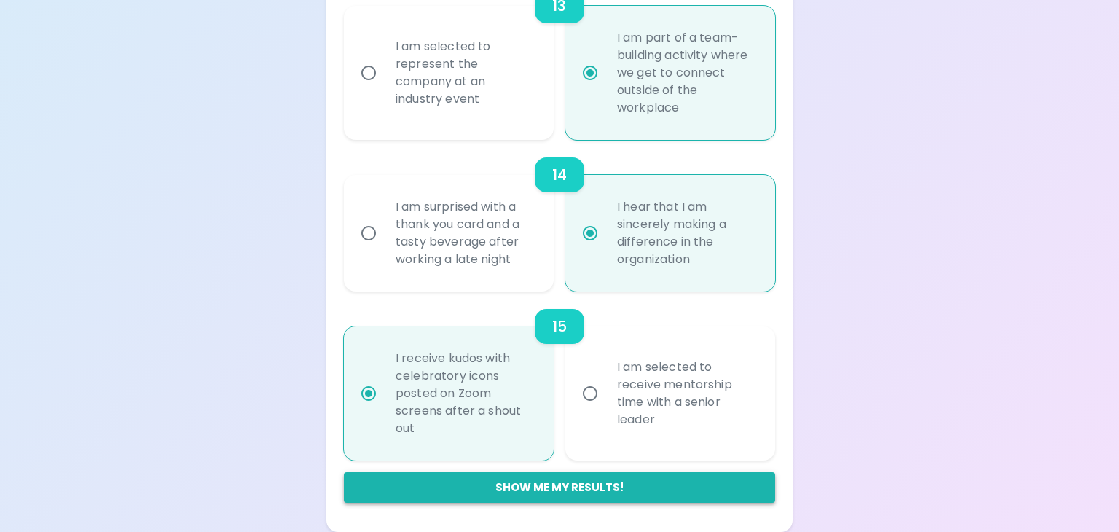
radio input "false"
radio input "true"
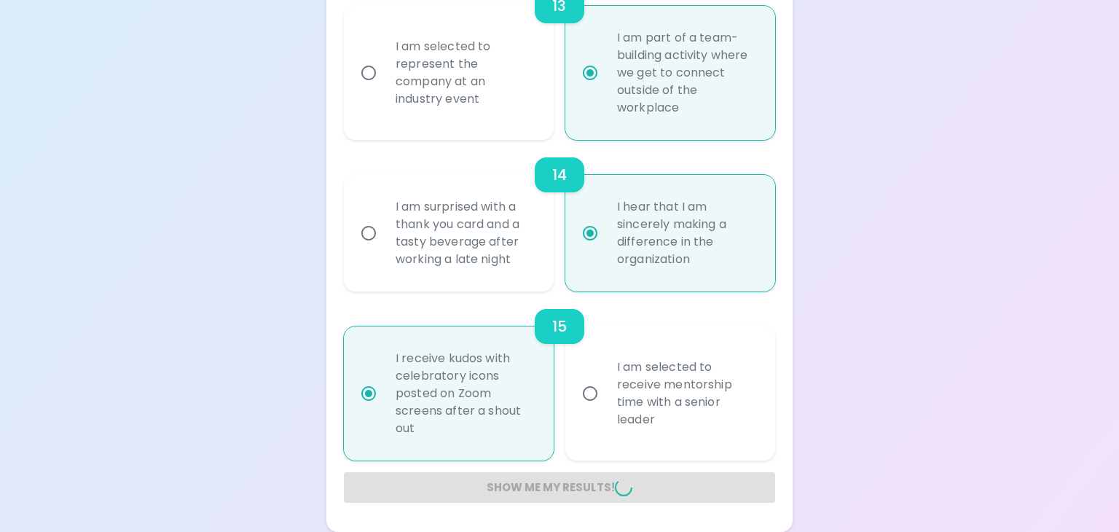
radio input "false"
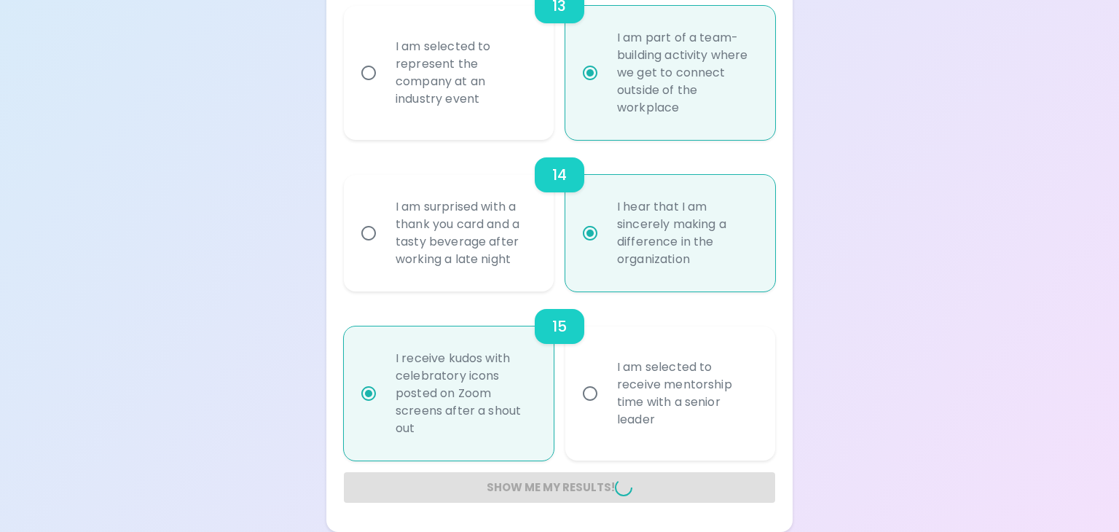
radio input "false"
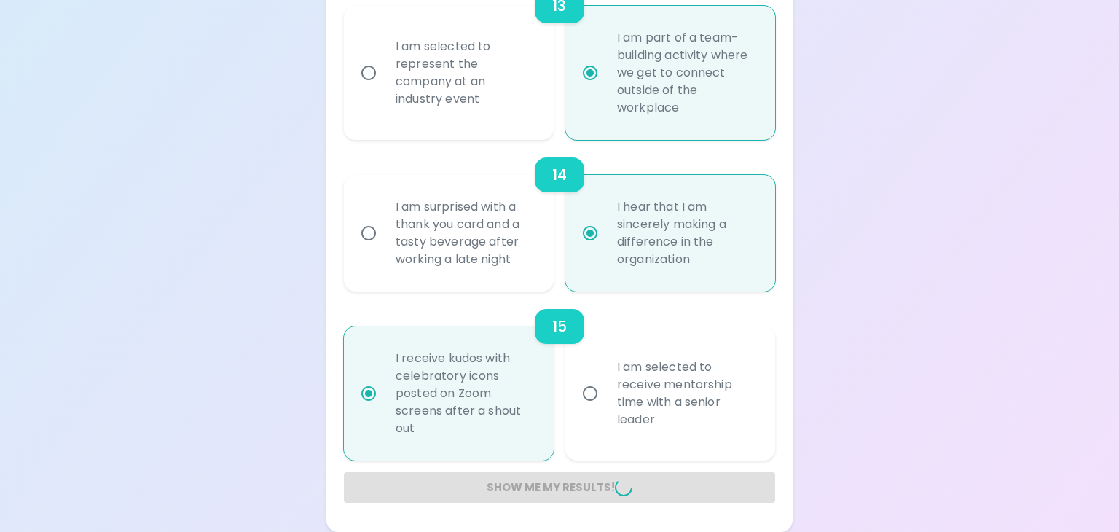
radio input "false"
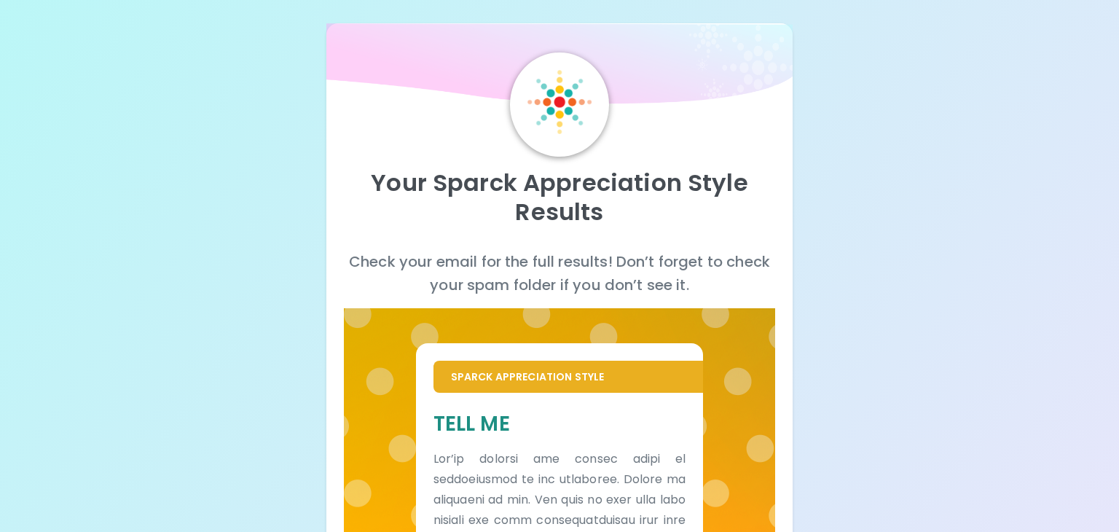
scroll to position [0, 0]
